Goal: Transaction & Acquisition: Book appointment/travel/reservation

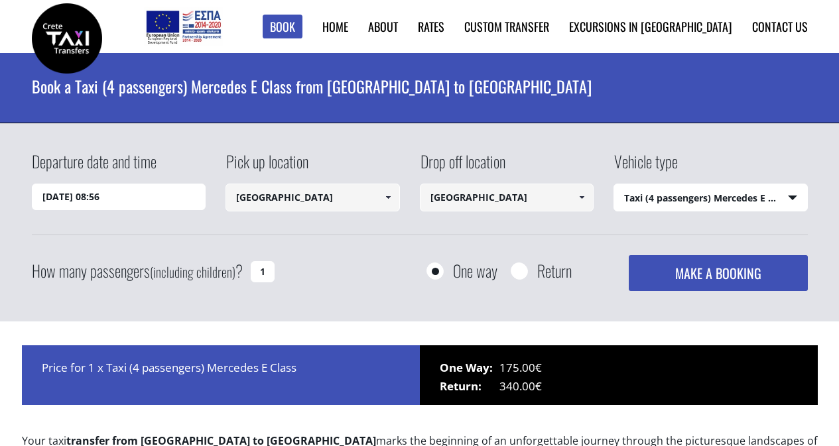
select select "540"
click at [143, 200] on input "05/10/2025 08:56" at bounding box center [119, 197] width 174 height 27
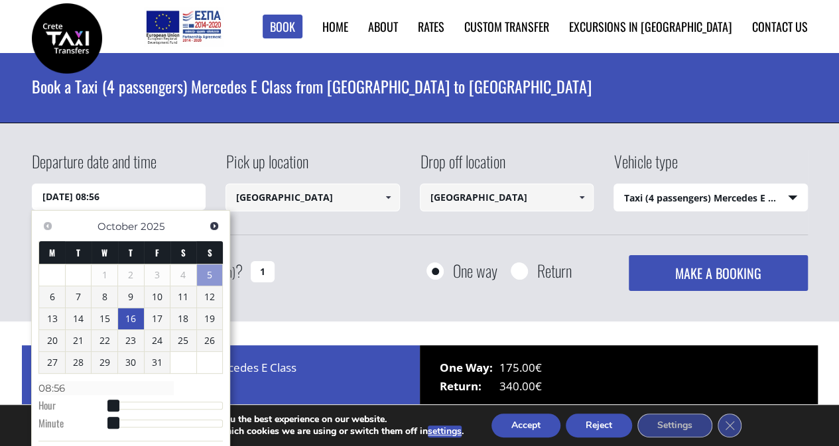
click at [132, 319] on link "16" at bounding box center [131, 318] width 26 height 21
type input "16/10/2025 00:00"
click at [667, 210] on select "Select vehicle type Taxi (4 passengers) Mercedes E Class Mini Van (7 passengers…" at bounding box center [710, 198] width 193 height 28
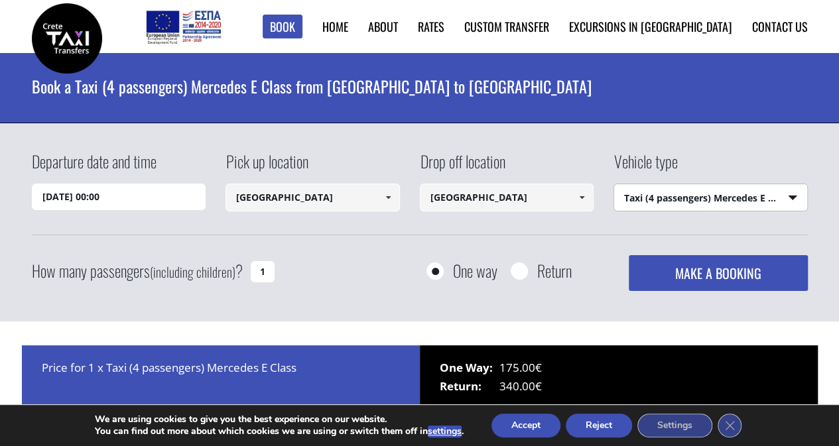
click at [374, 295] on div "Departure date and time 16/10/2025 00:00 Pick up location Heraklion city Select…" at bounding box center [419, 222] width 839 height 199
click at [723, 271] on button "MAKE A BOOKING" at bounding box center [718, 273] width 178 height 36
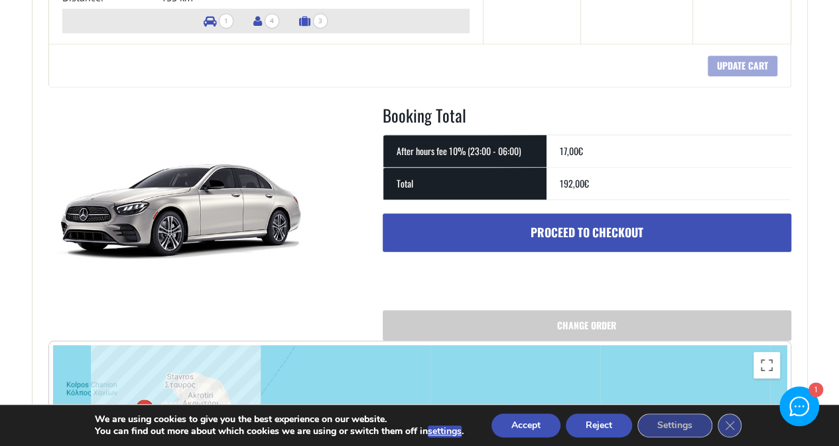
scroll to position [398, 0]
